Goal: Task Accomplishment & Management: Manage account settings

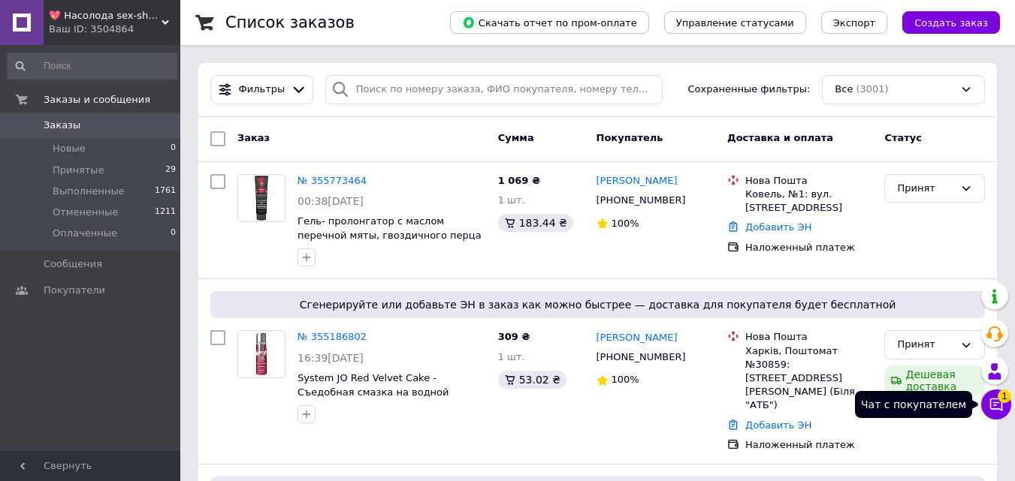
click at [994, 408] on icon at bounding box center [995, 404] width 15 height 15
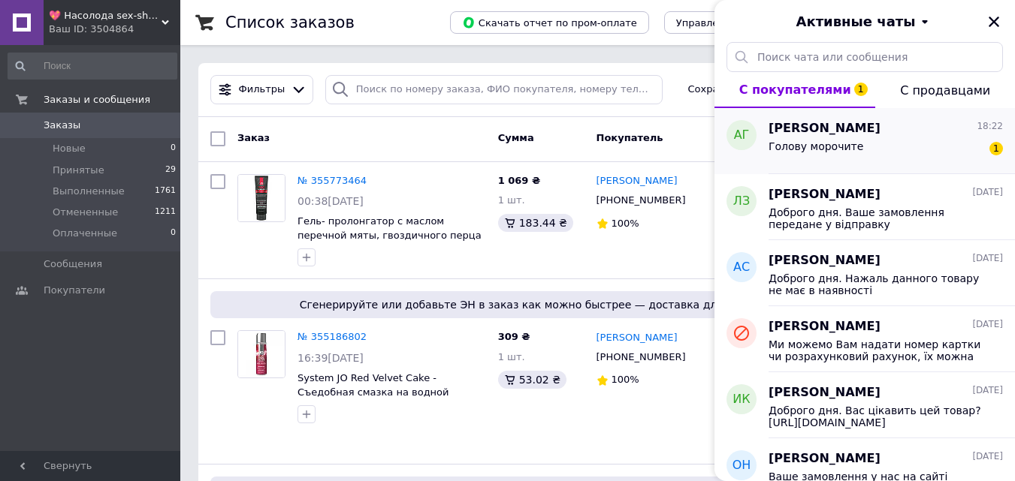
click at [855, 151] on div "Голову морочите 1" at bounding box center [885, 149] width 234 height 24
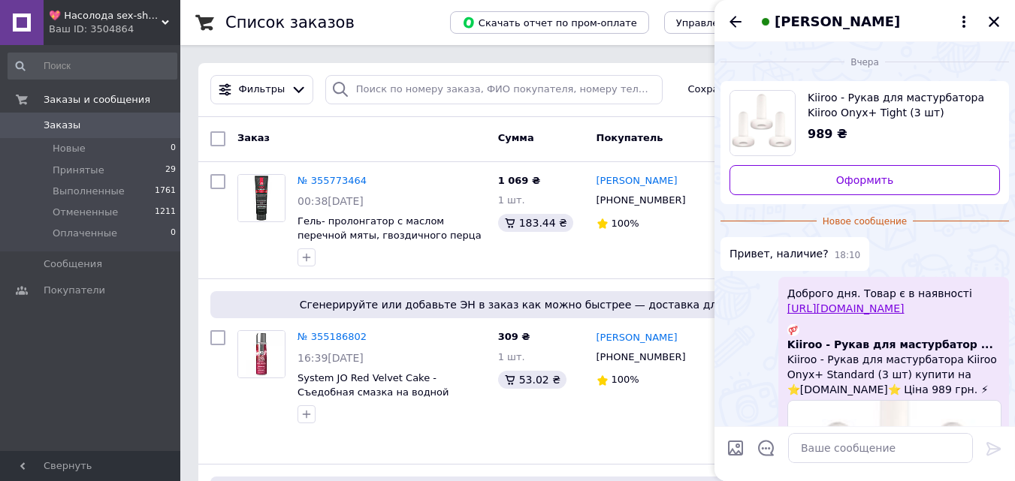
click at [890, 112] on span "Kiiroo - Рукав для мастурбатора Kiiroo Onyx+ Tight (3 шт)" at bounding box center [897, 105] width 180 height 30
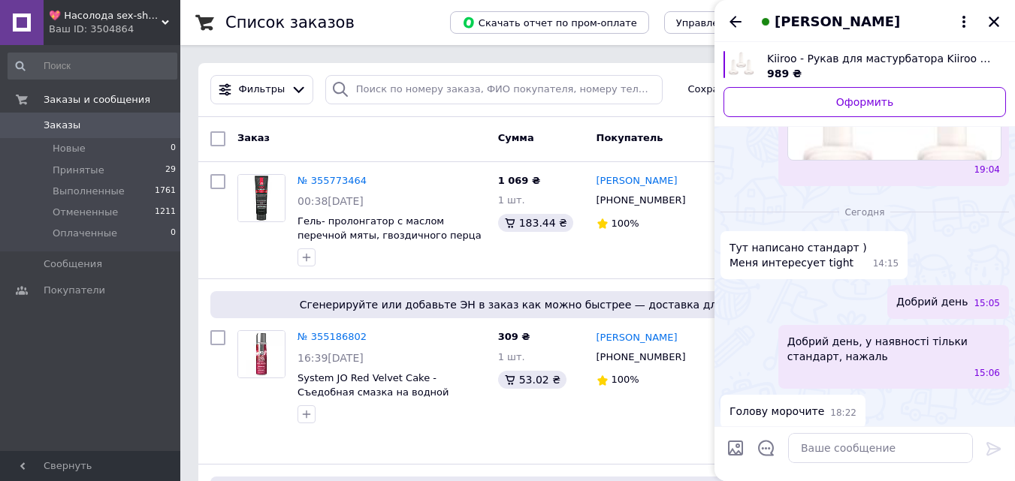
scroll to position [324, 0]
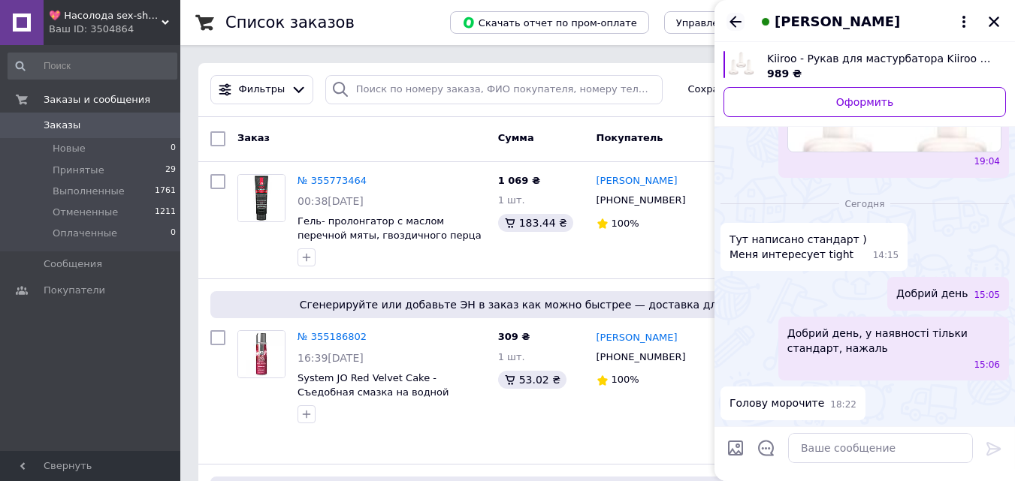
click at [727, 23] on icon "Назад" at bounding box center [735, 22] width 18 height 18
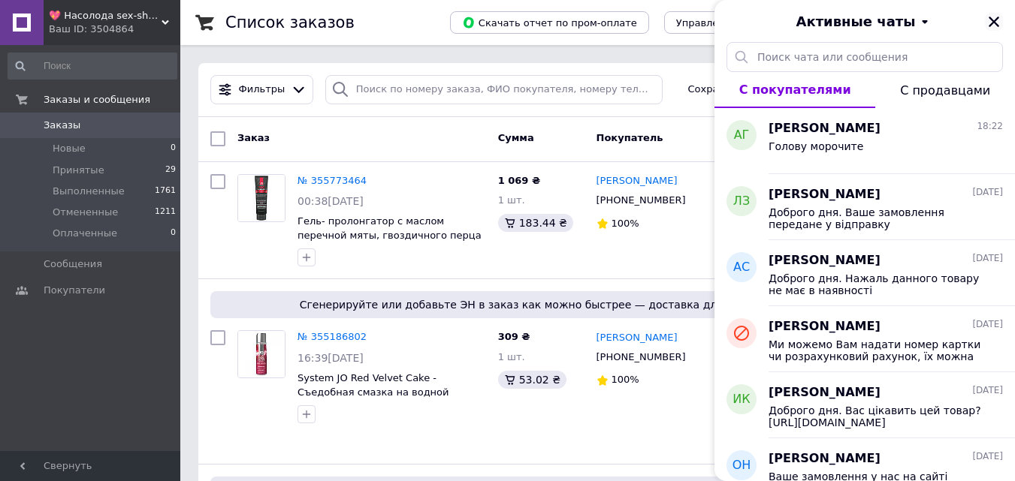
click at [993, 18] on icon "Закрыть" at bounding box center [994, 22] width 14 height 14
